Goal: Transaction & Acquisition: Purchase product/service

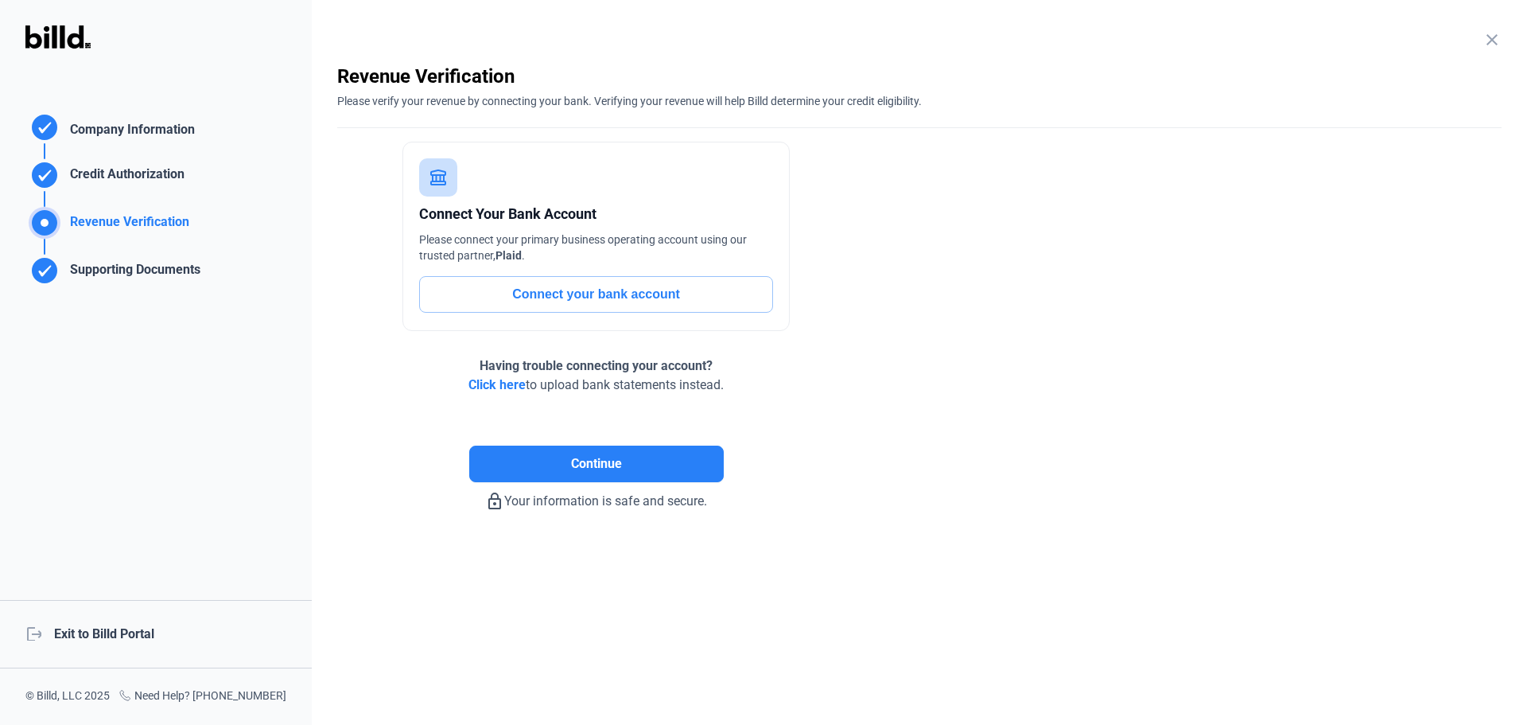
click at [56, 624] on div "logout Exit to Billd Portal" at bounding box center [156, 634] width 312 height 68
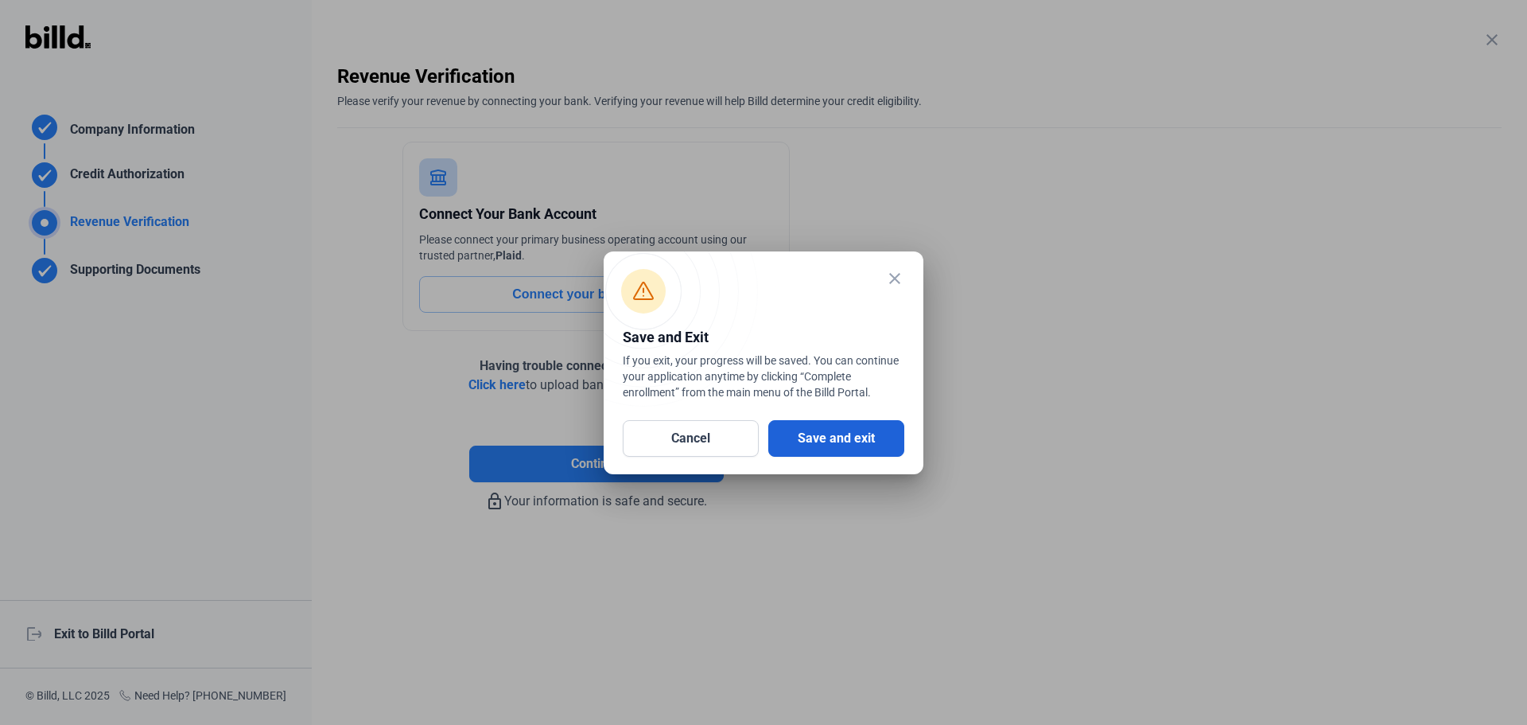
click at [831, 442] on button "Save and exit" at bounding box center [836, 438] width 136 height 37
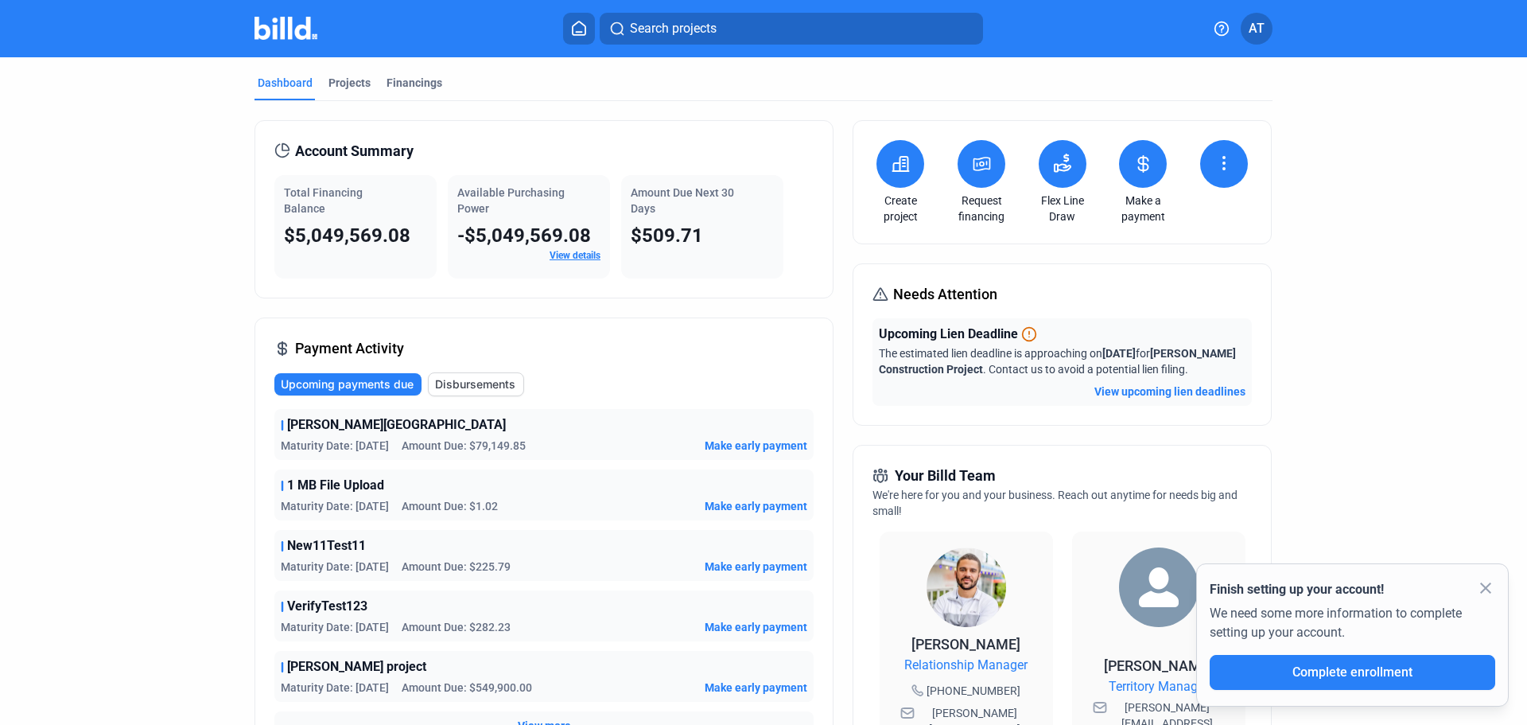
click at [483, 382] on span "Disbursements" at bounding box center [475, 384] width 80 height 16
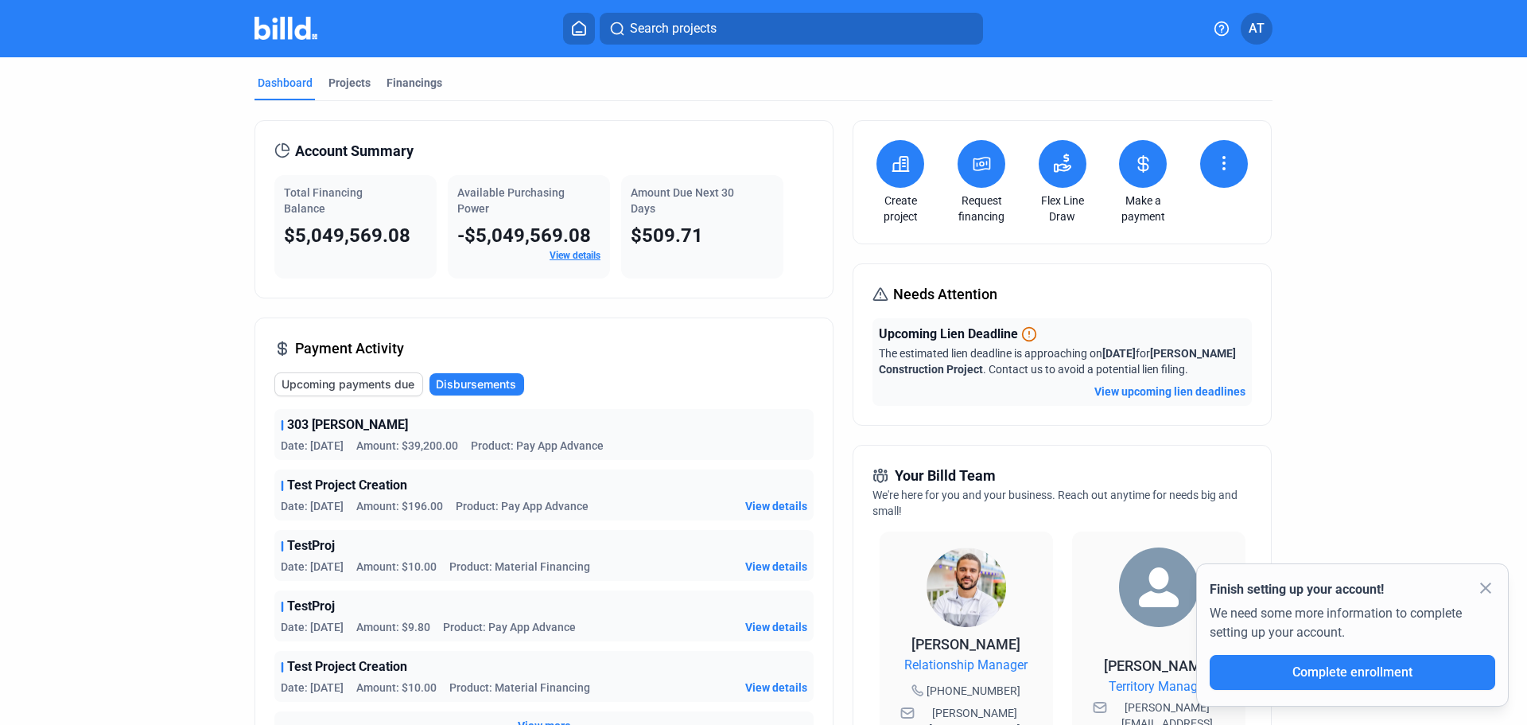
click at [372, 380] on span "Upcoming payments due" at bounding box center [348, 384] width 133 height 16
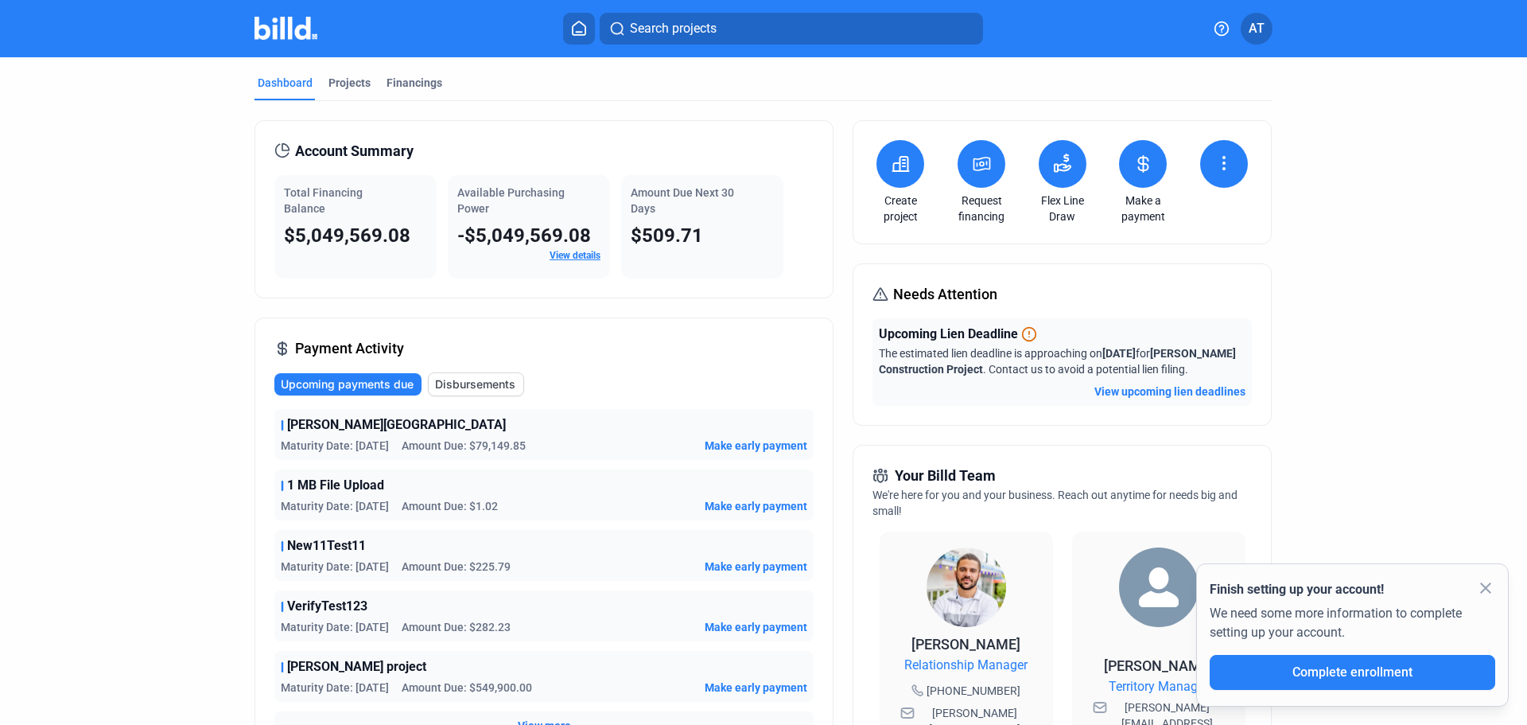
click at [479, 383] on span "Disbursements" at bounding box center [475, 384] width 80 height 16
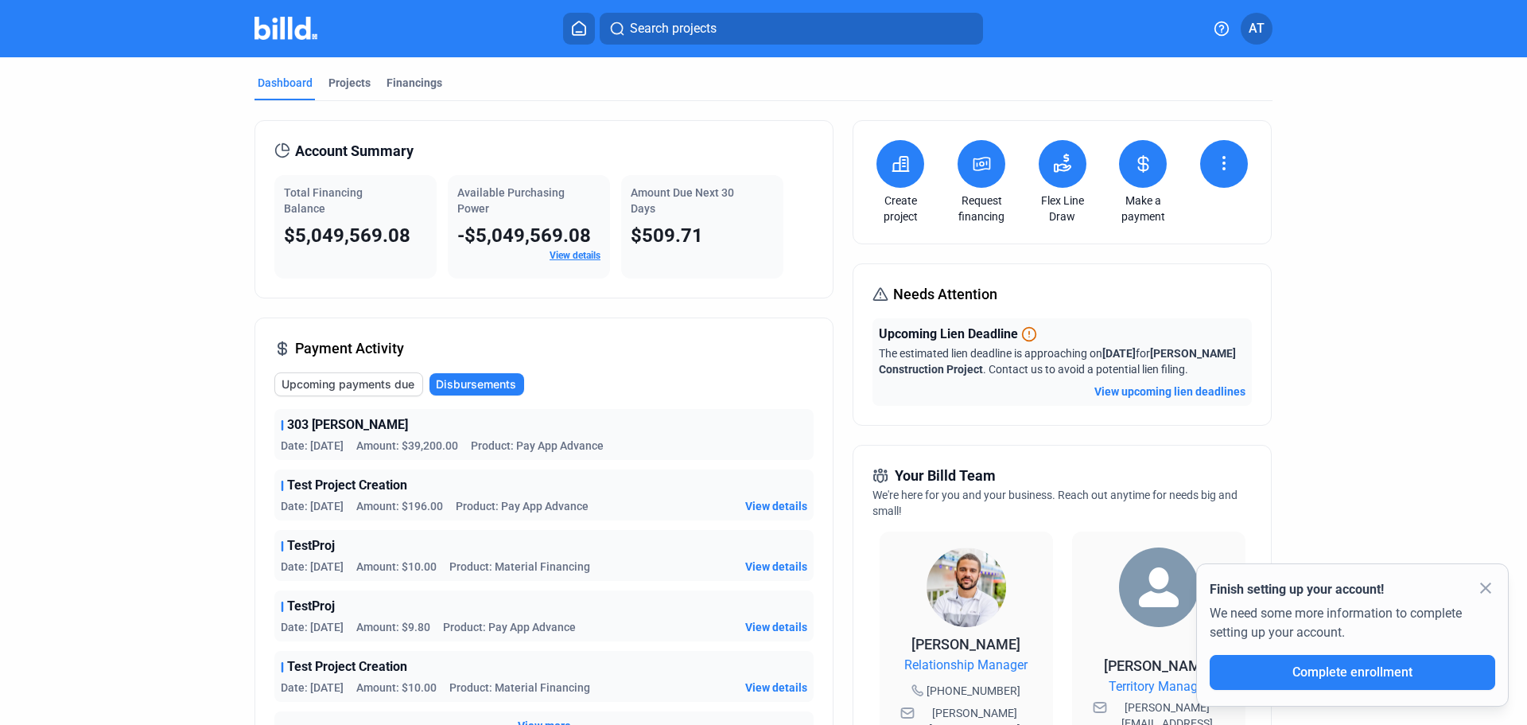
click at [786, 510] on span "View details" at bounding box center [776, 506] width 62 height 16
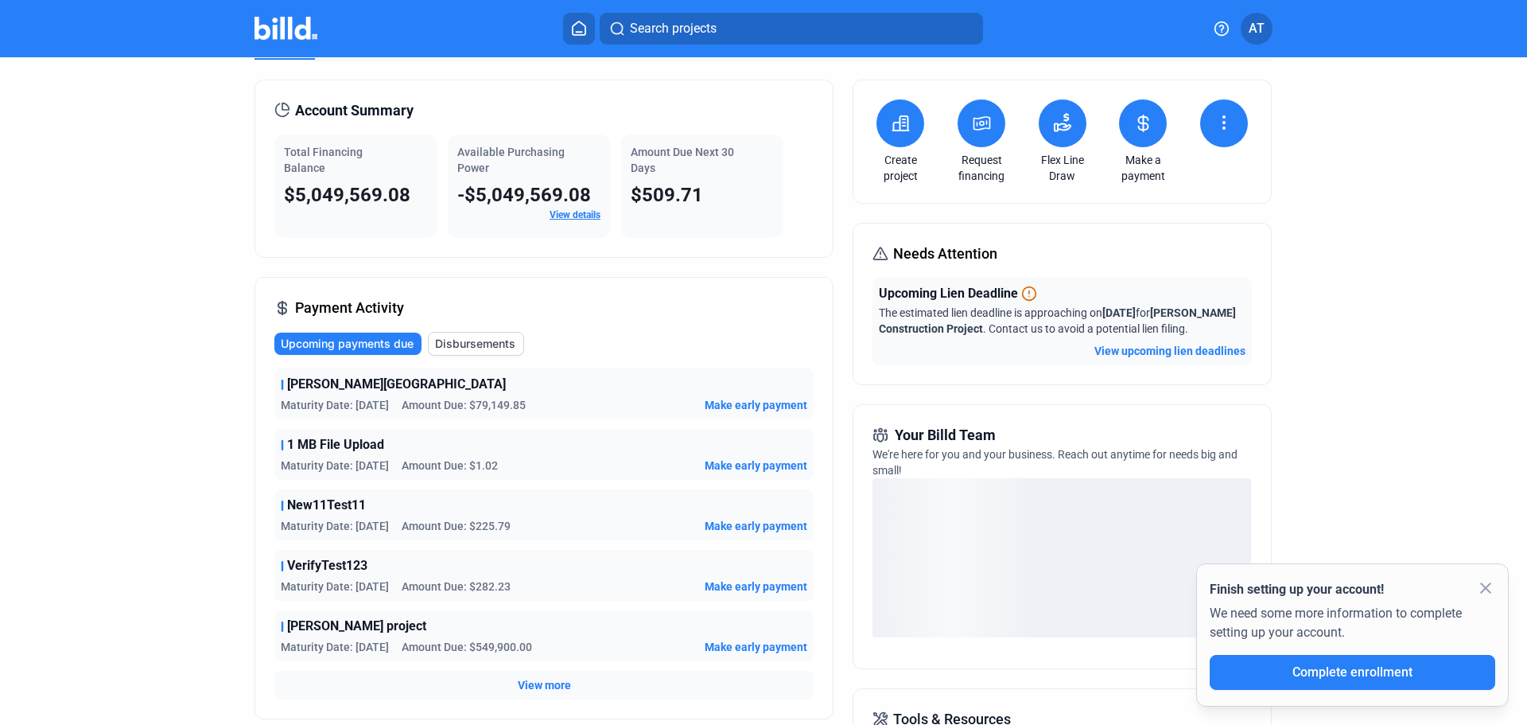
scroll to position [80, 0]
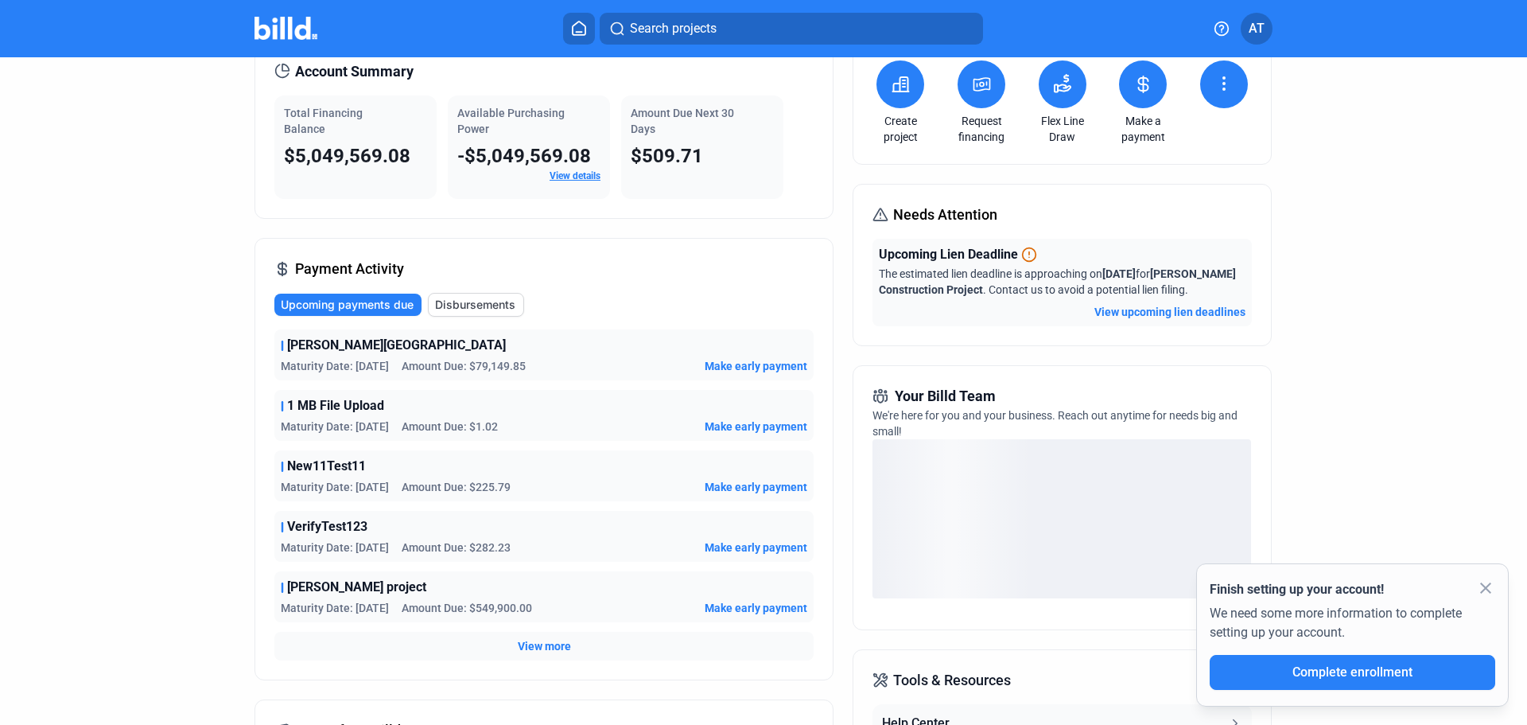
click at [759, 366] on span "Make early payment" at bounding box center [756, 366] width 103 height 16
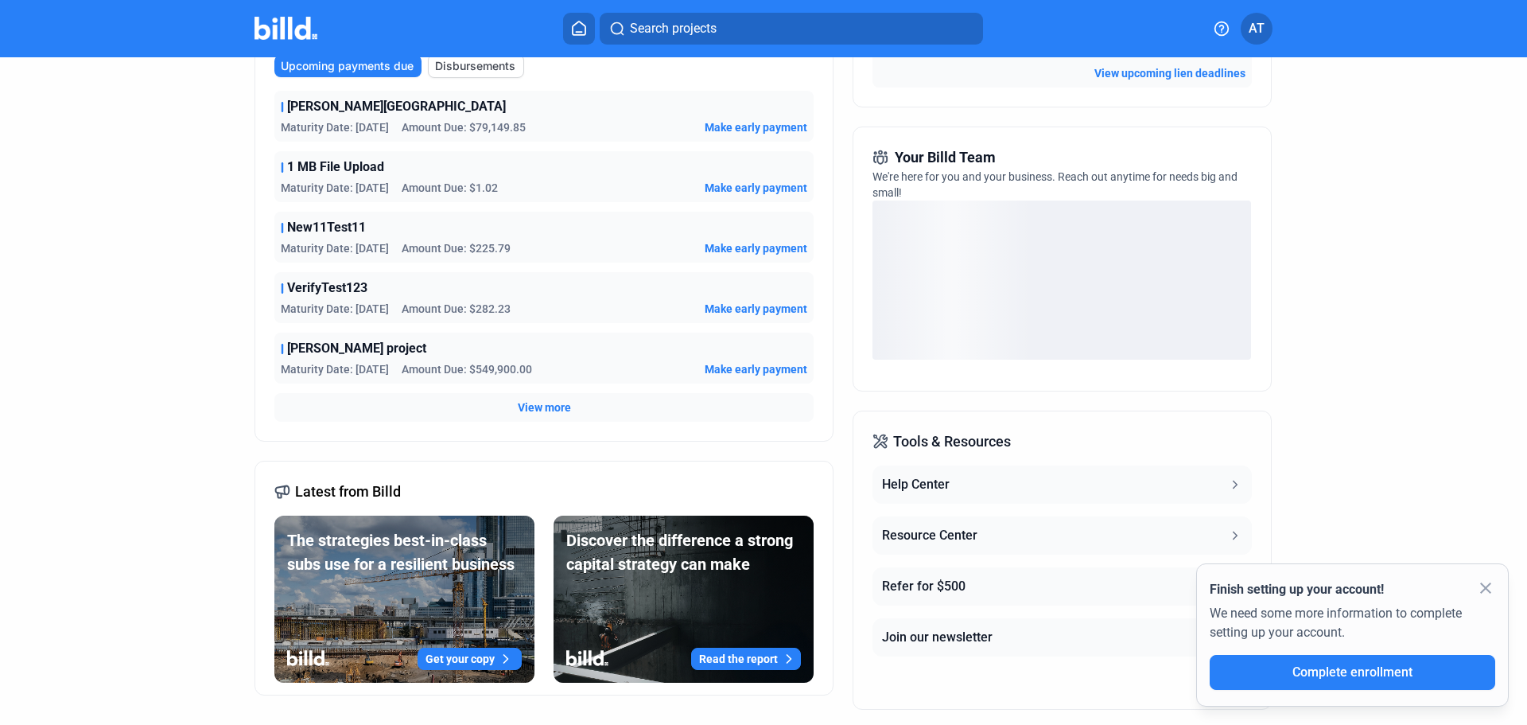
scroll to position [239, 0]
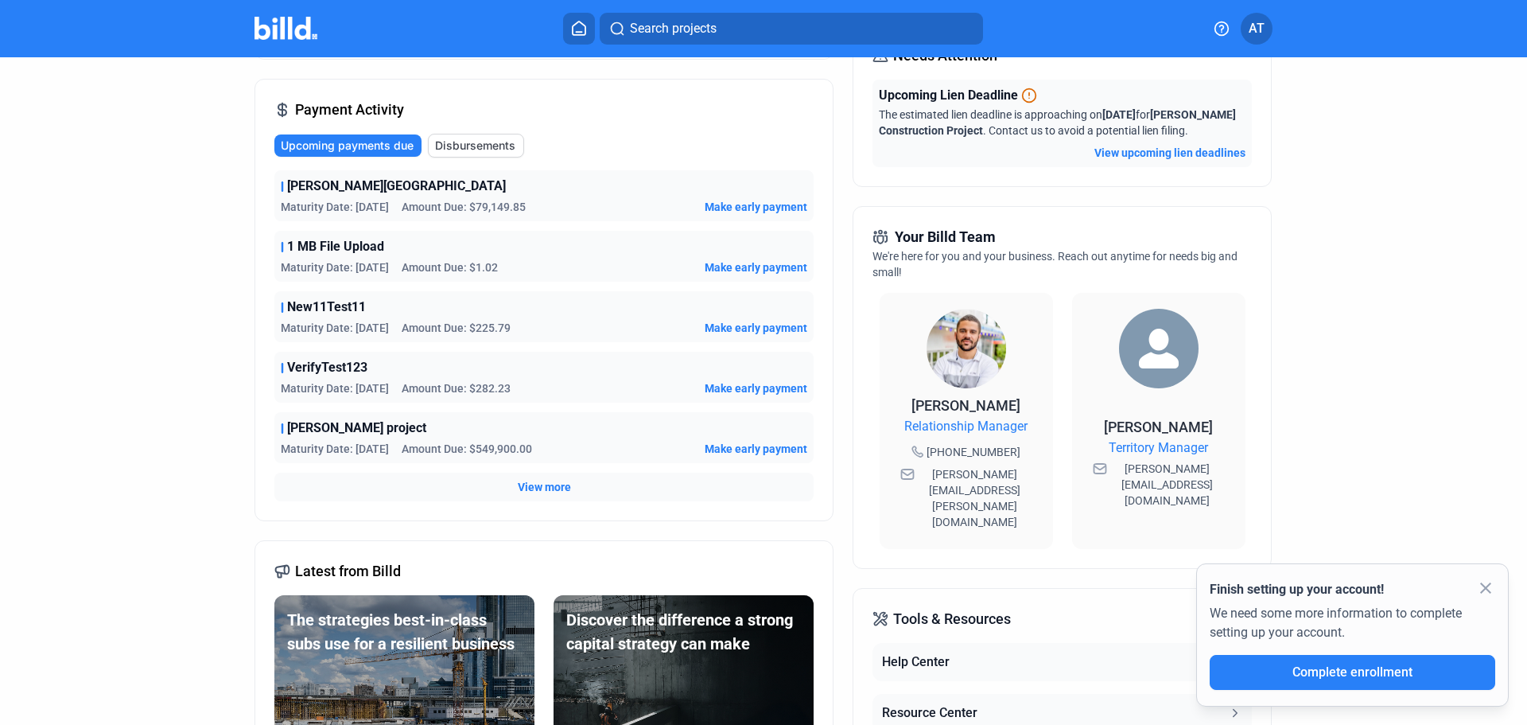
click at [772, 203] on span "Make early payment" at bounding box center [756, 207] width 103 height 16
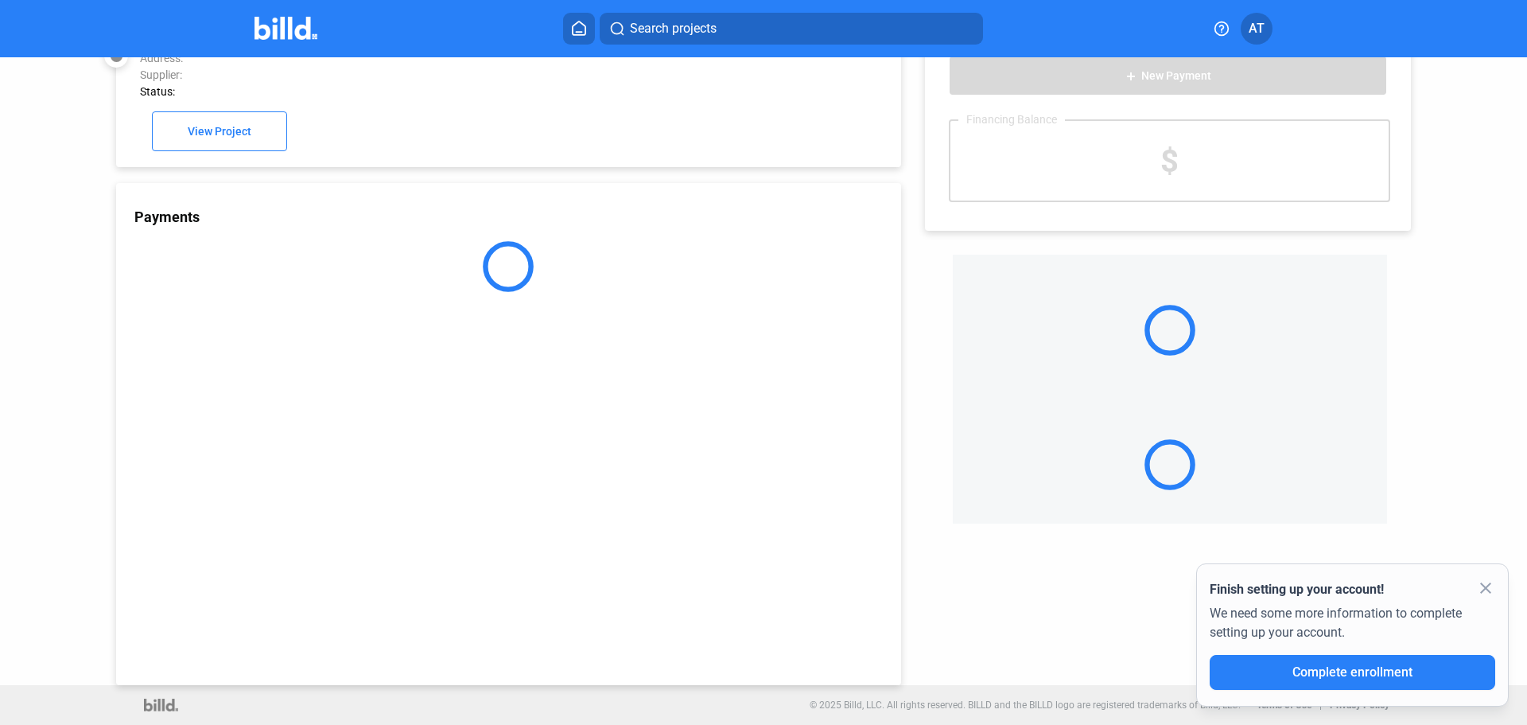
scroll to position [44, 0]
